Goal: Information Seeking & Learning: Learn about a topic

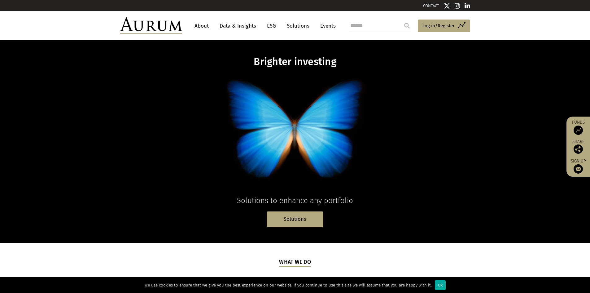
click at [202, 22] on link "About" at bounding box center [201, 25] width 20 height 11
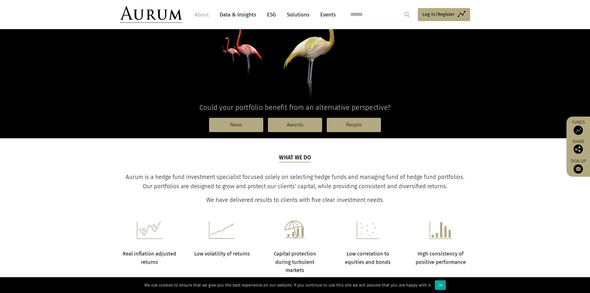
scroll to position [124, 0]
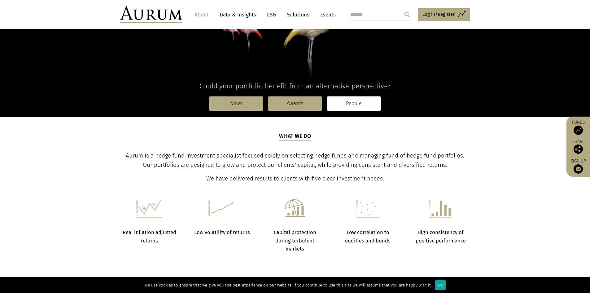
click at [366, 103] on link "People" at bounding box center [354, 103] width 54 height 14
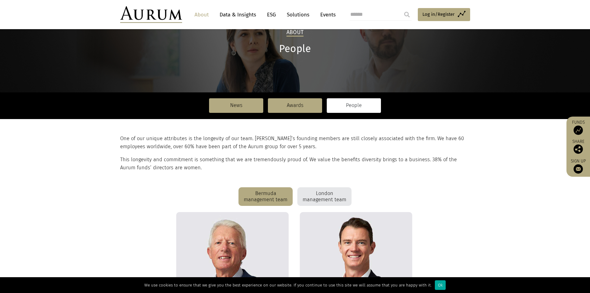
scroll to position [42, 0]
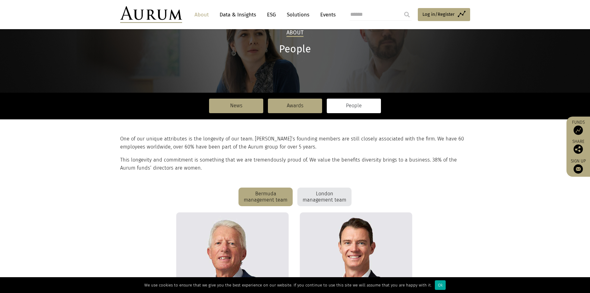
click at [338, 108] on link "People" at bounding box center [354, 105] width 54 height 14
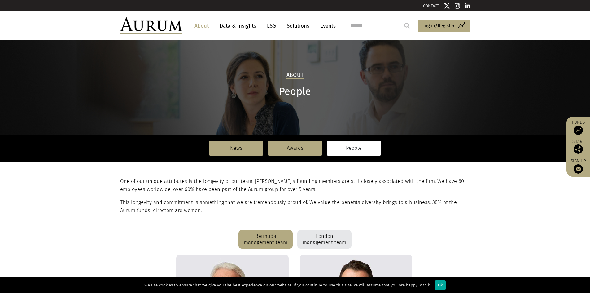
click at [319, 239] on div "London management team" at bounding box center [324, 239] width 54 height 19
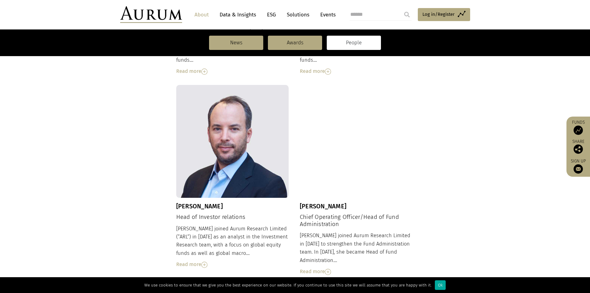
scroll to position [446, 0]
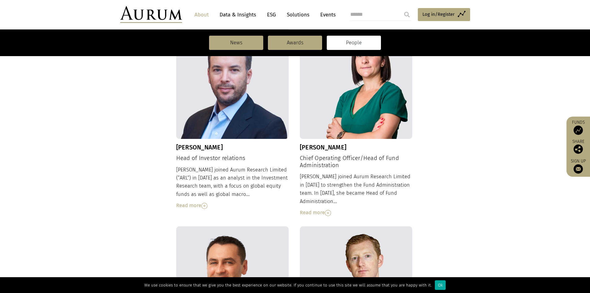
click at [204, 202] on img at bounding box center [204, 205] width 6 height 6
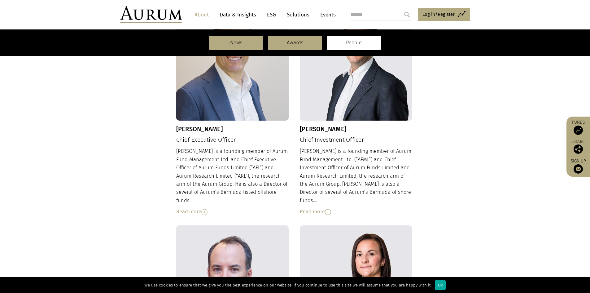
scroll to position [229, 0]
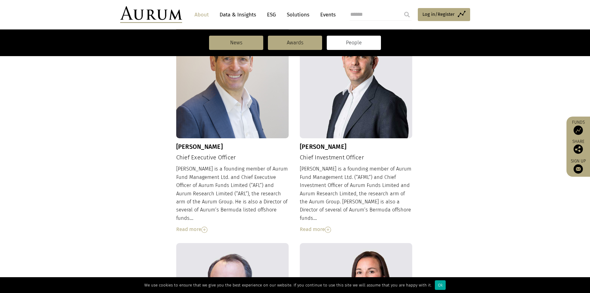
click at [328, 226] on img at bounding box center [328, 229] width 6 height 6
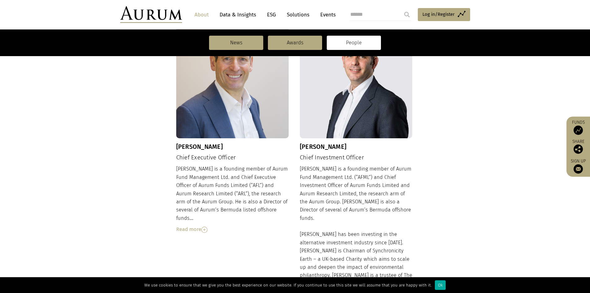
click at [203, 226] on img at bounding box center [204, 229] width 6 height 6
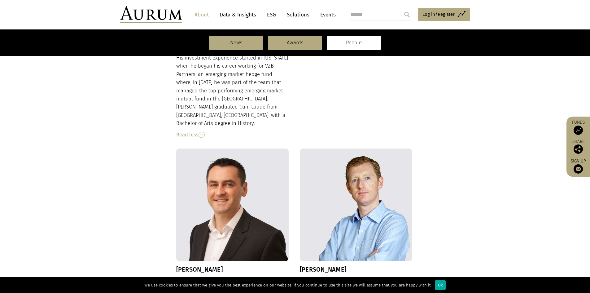
scroll to position [650, 0]
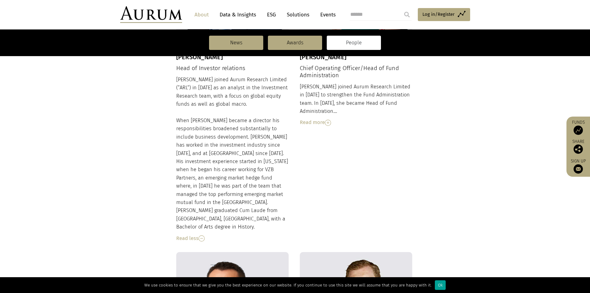
click at [435, 287] on div "Ok" at bounding box center [440, 285] width 11 height 10
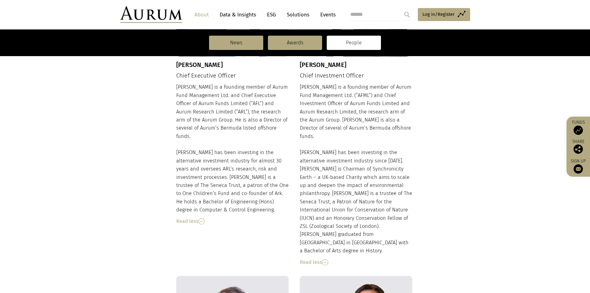
scroll to position [310, 0]
click at [143, 11] on img at bounding box center [151, 14] width 62 height 17
